Goal: Task Accomplishment & Management: Use online tool/utility

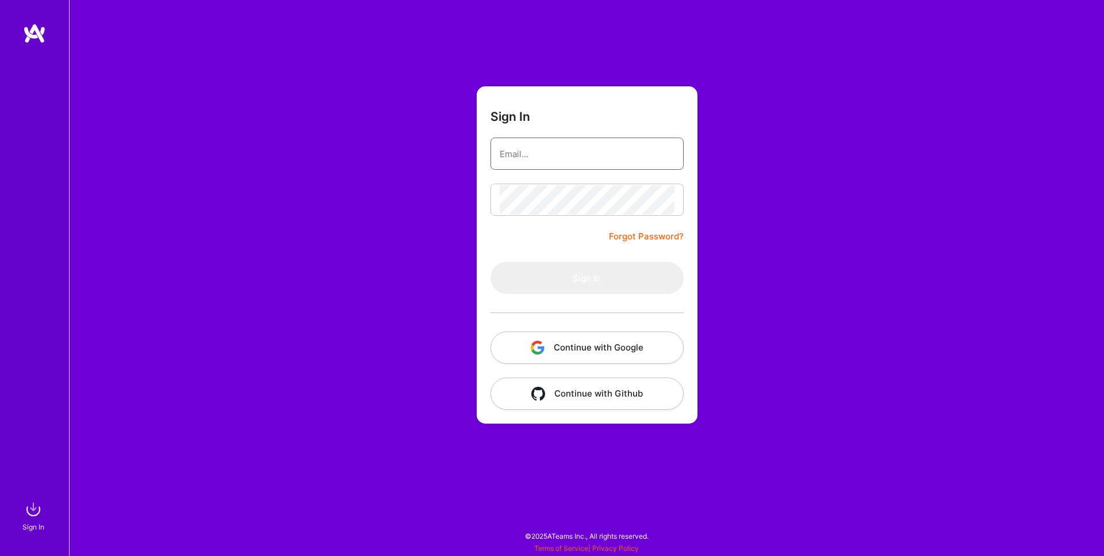
click at [534, 150] on input "email" at bounding box center [587, 153] width 175 height 29
paste input "[EMAIL_ADDRESS][PERSON_NAME][DOMAIN_NAME]"
type input "[EMAIL_ADDRESS][PERSON_NAME][DOMAIN_NAME]"
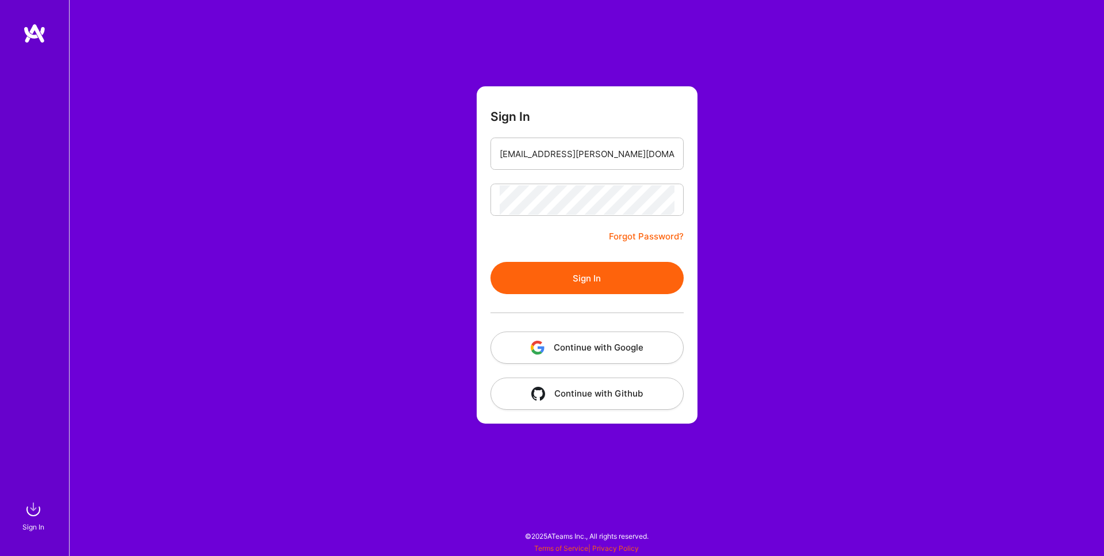
click at [570, 278] on button "Sign In" at bounding box center [587, 278] width 193 height 32
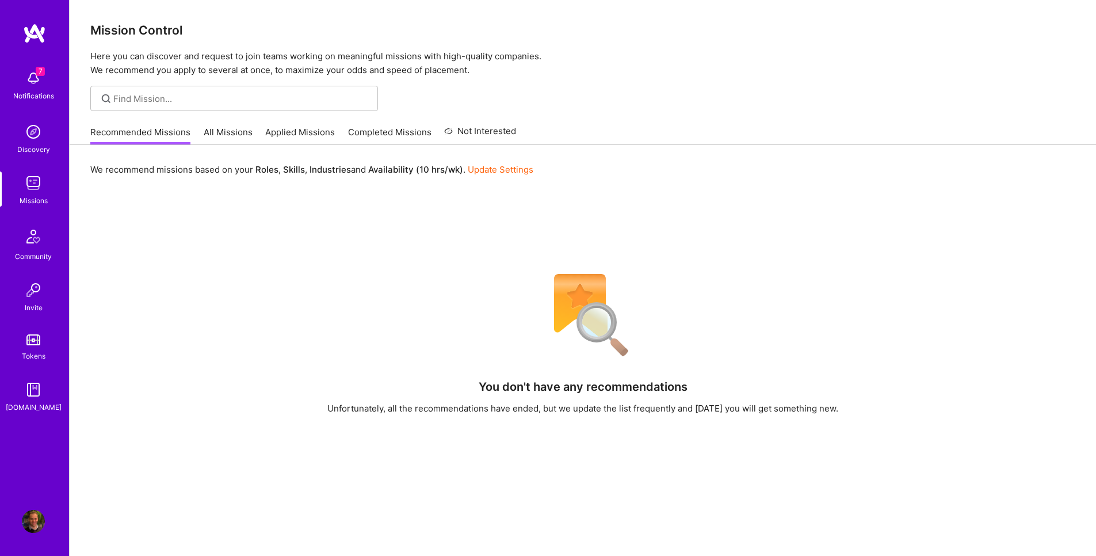
click at [211, 129] on link "All Missions" at bounding box center [228, 135] width 49 height 19
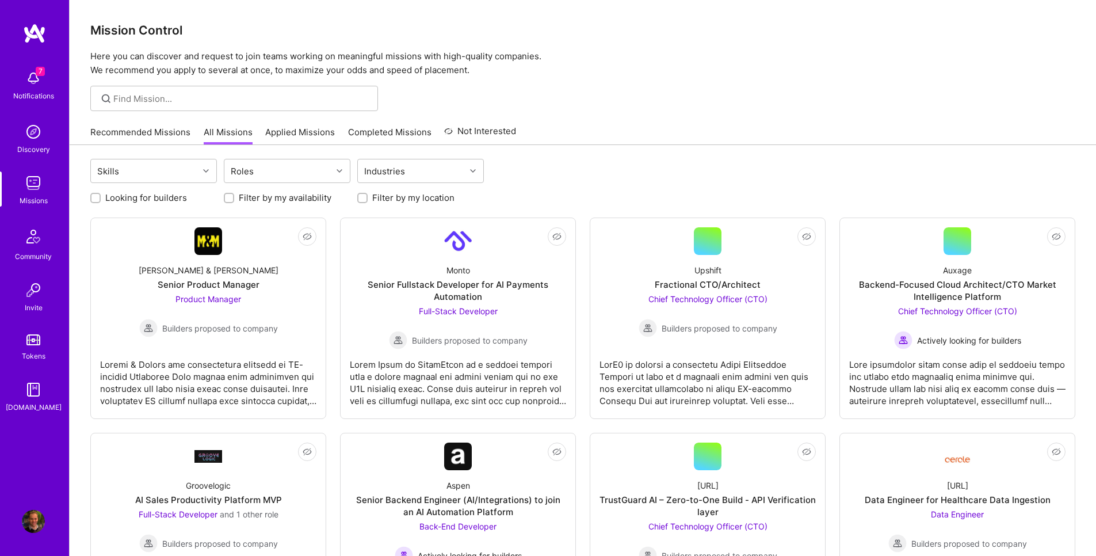
click at [287, 131] on link "Applied Missions" at bounding box center [300, 135] width 70 height 19
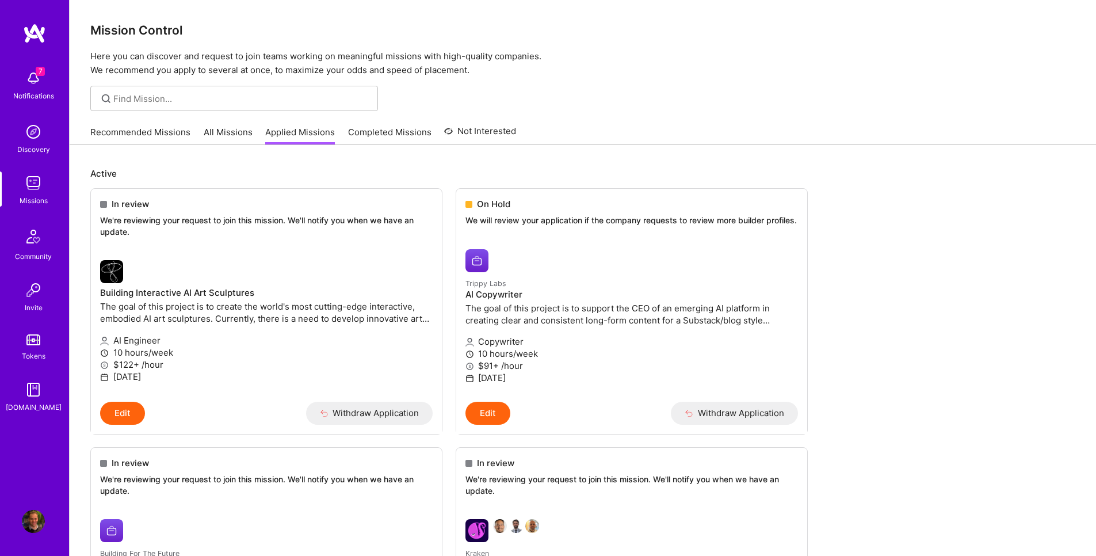
click at [174, 142] on link "Recommended Missions" at bounding box center [140, 135] width 100 height 19
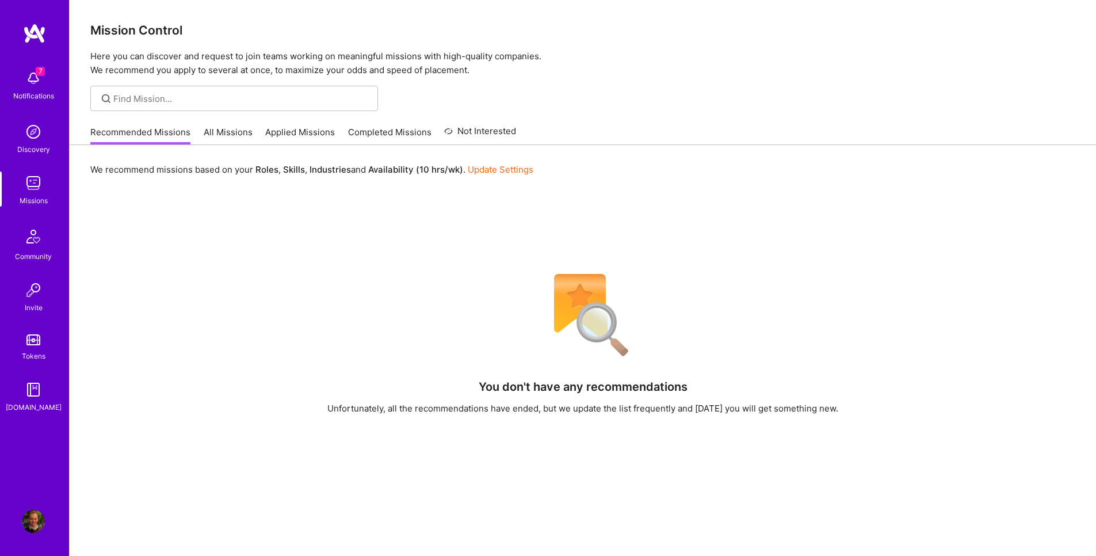
click at [230, 139] on link "All Missions" at bounding box center [228, 135] width 49 height 19
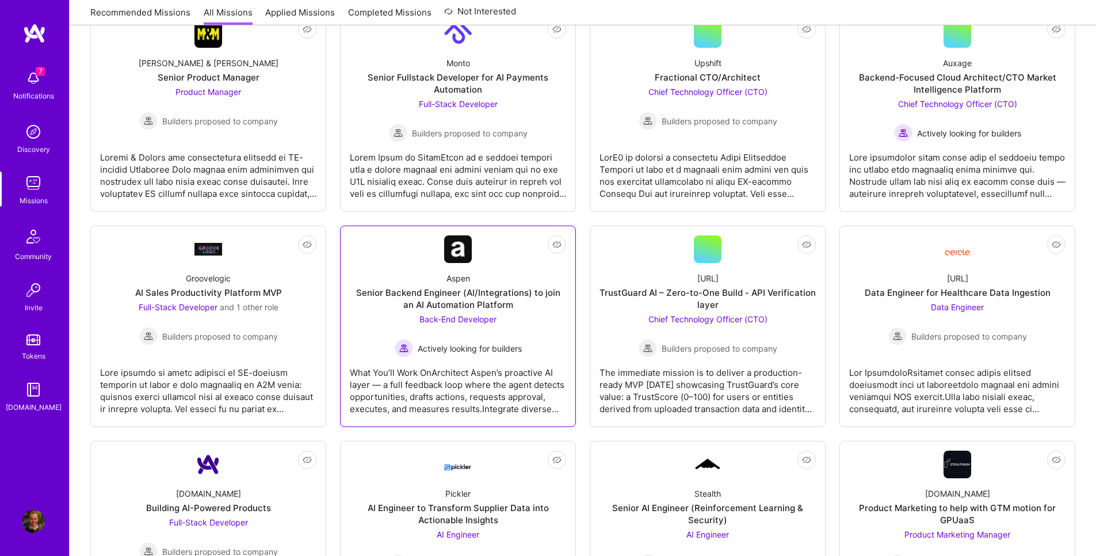
scroll to position [138, 0]
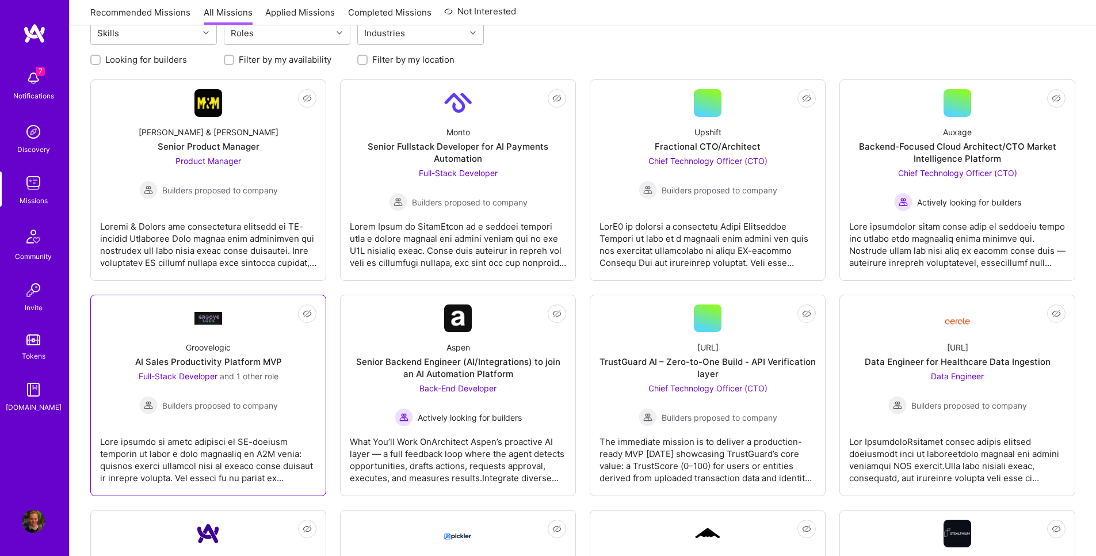
click at [240, 384] on div "Full-Stack Developer and 1 other role Builders proposed to company" at bounding box center [209, 392] width 140 height 44
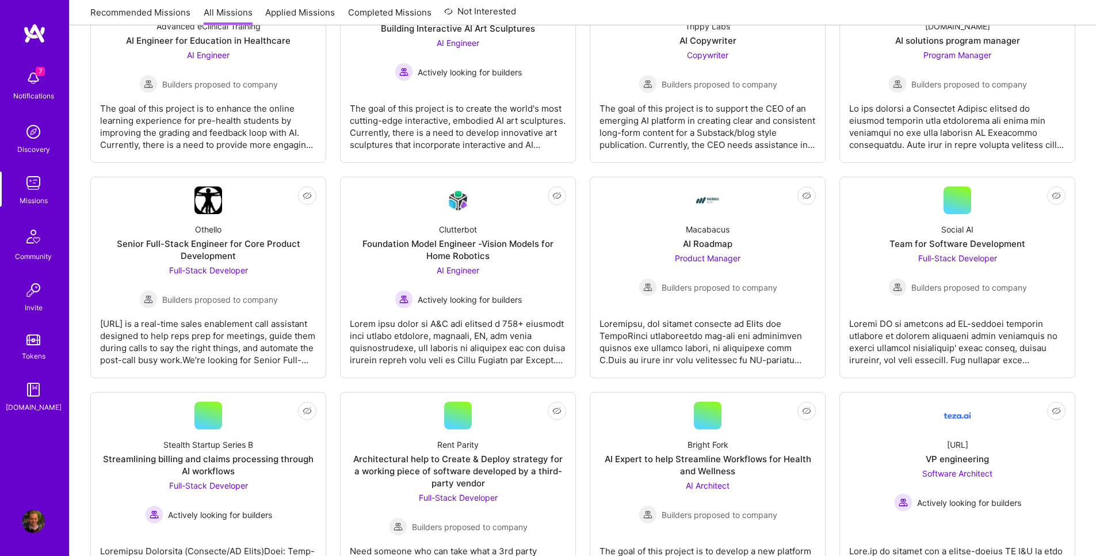
scroll to position [1173, 0]
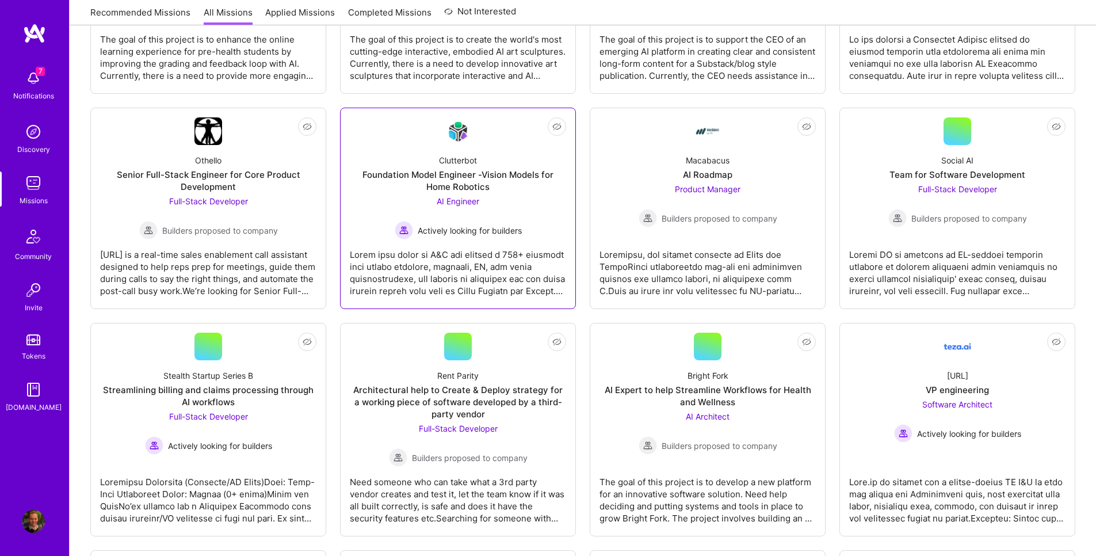
click at [469, 177] on div "Foundation Model Engineer -Vision Models for Home Robotics" at bounding box center [458, 181] width 216 height 24
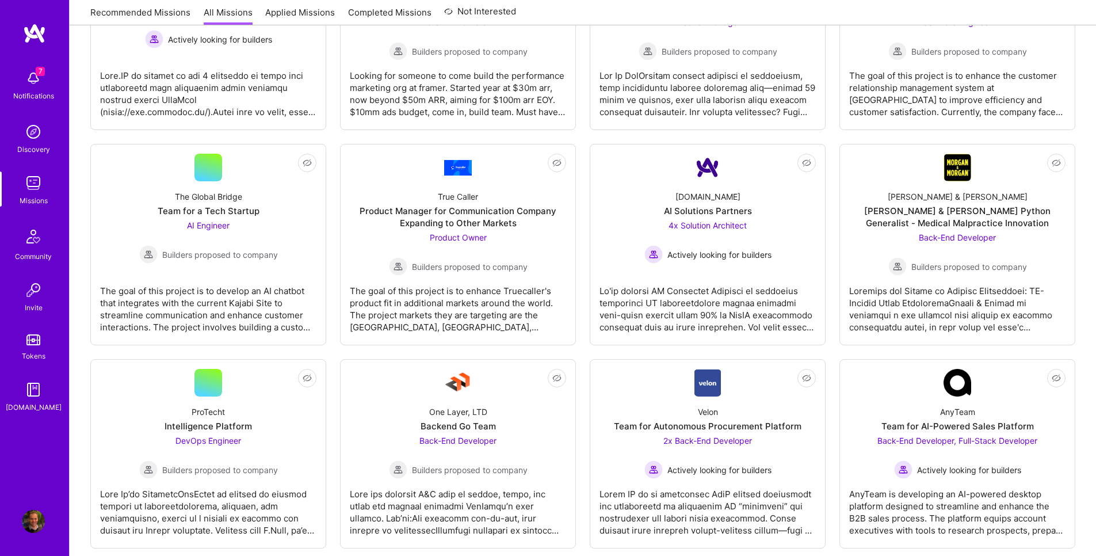
scroll to position [1864, 0]
